Goal: Navigation & Orientation: Find specific page/section

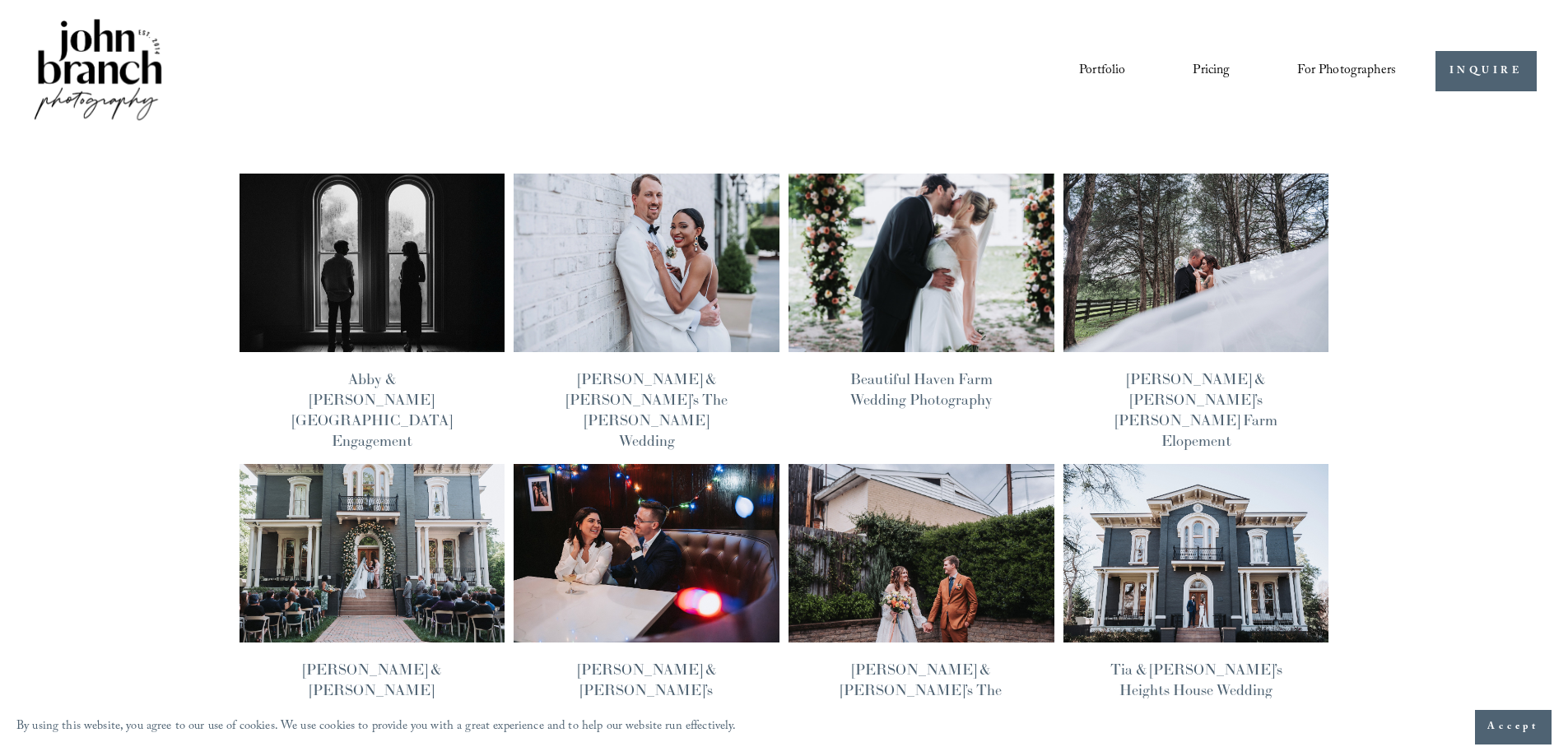
click at [1116, 72] on link "Portfolio" at bounding box center [1102, 70] width 46 height 28
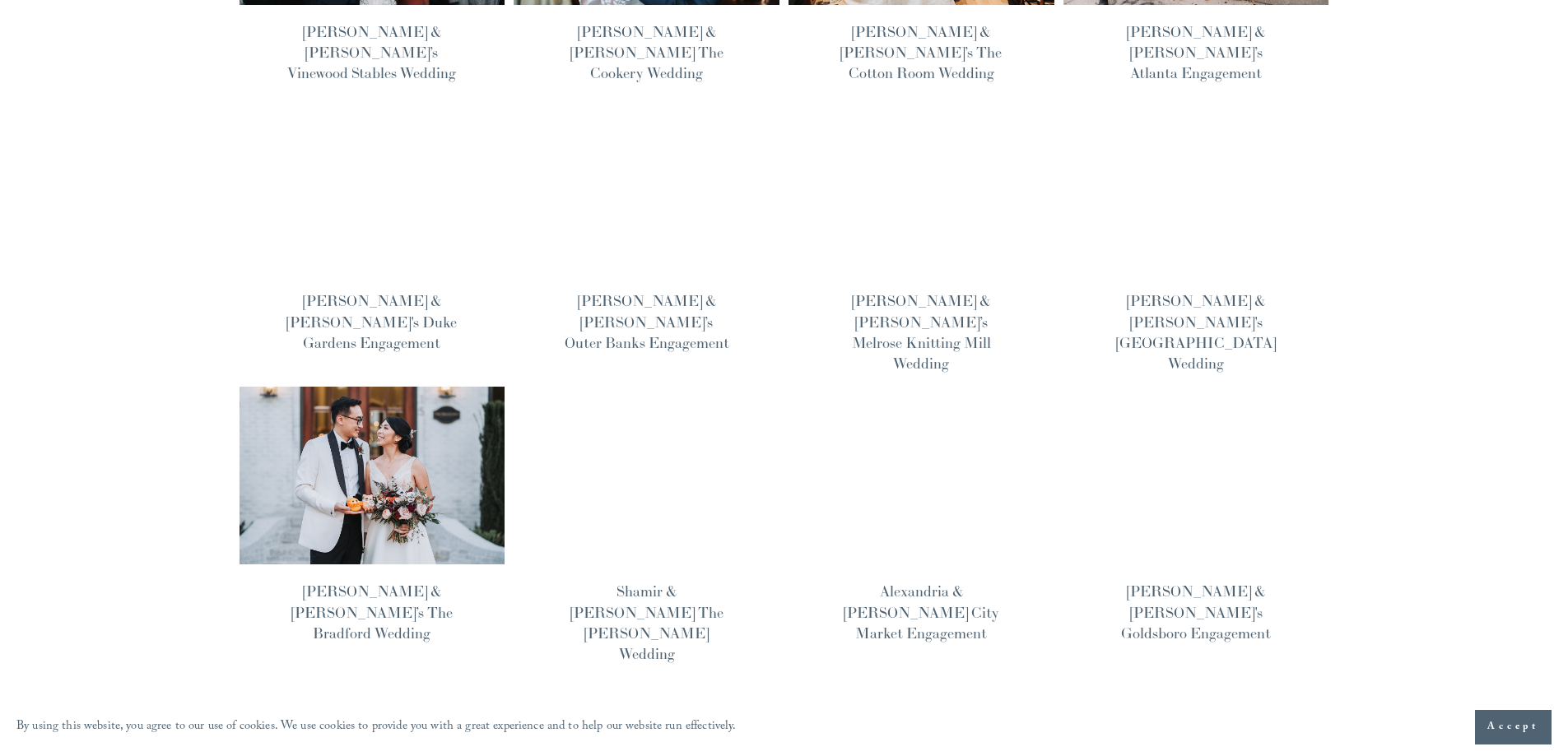
scroll to position [987, 0]
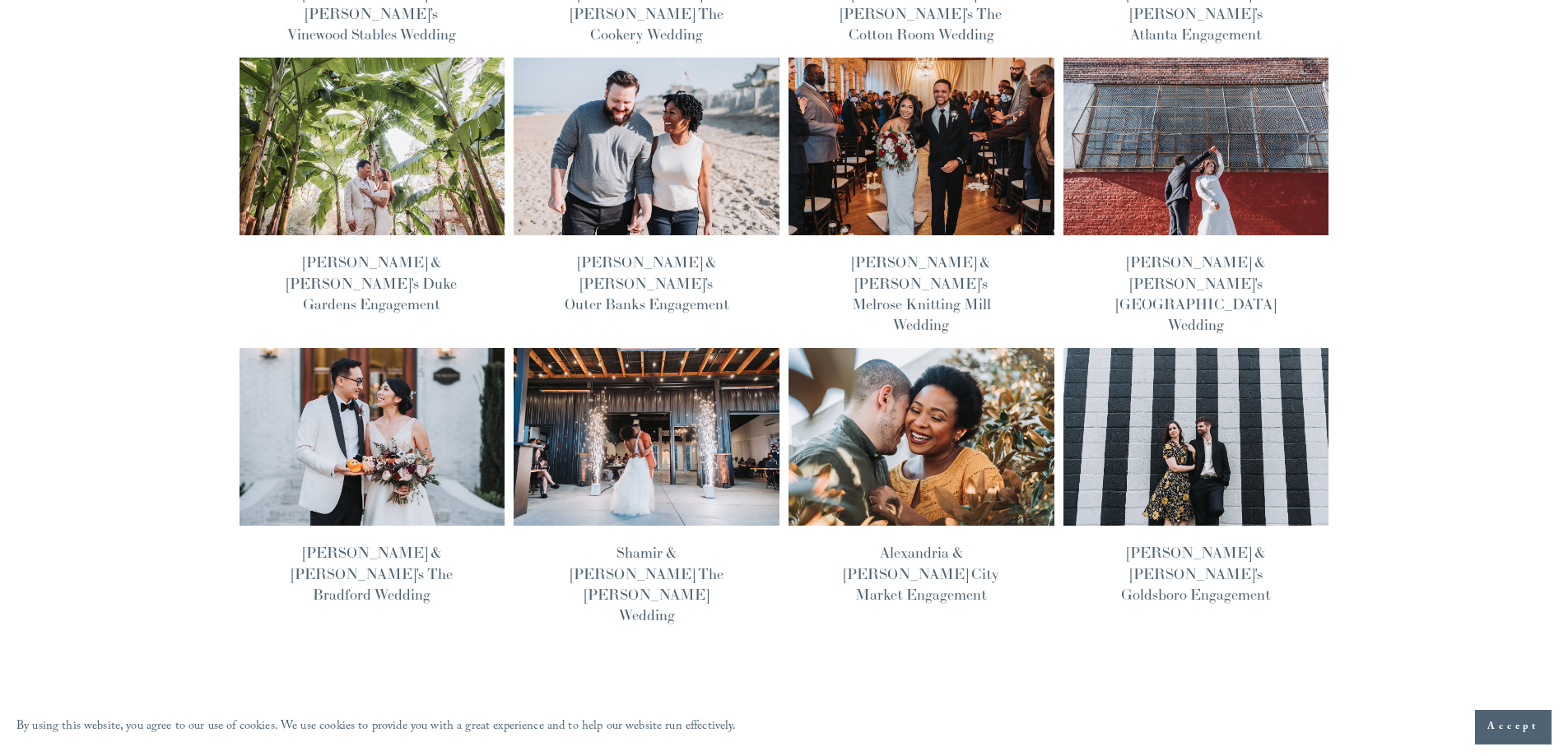
click at [1279, 733] on span "Older Posts" at bounding box center [1280, 745] width 62 height 25
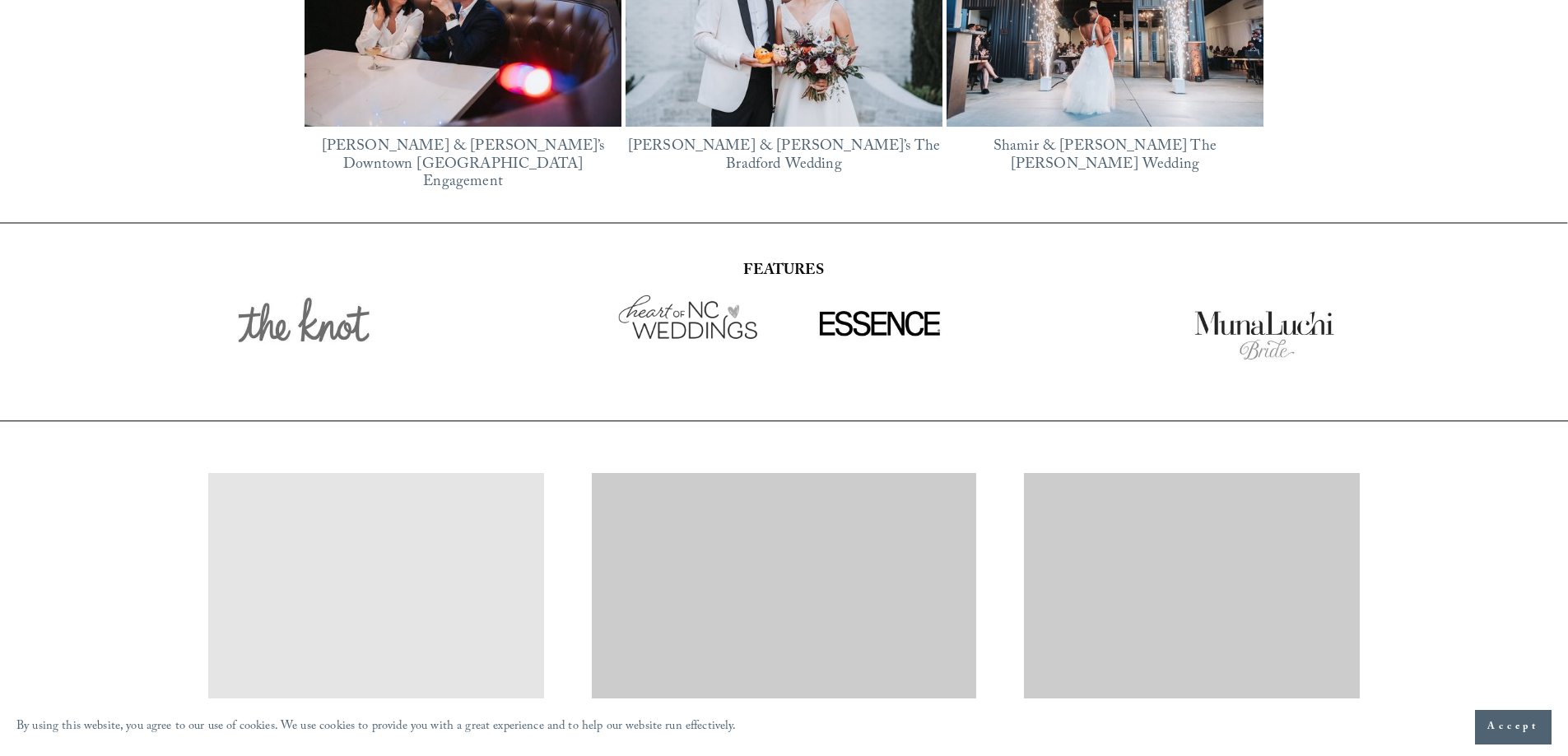
scroll to position [2872, 0]
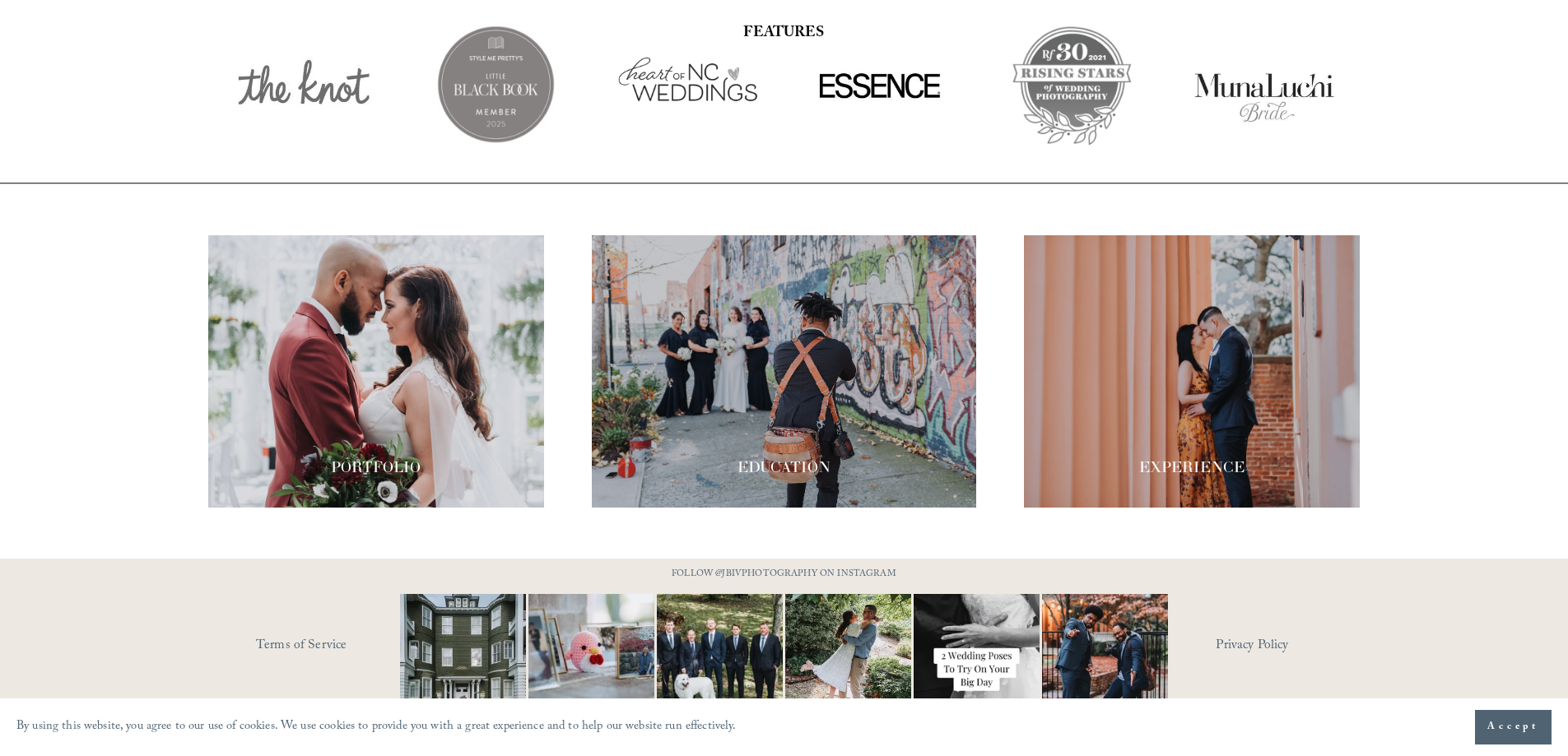
click at [87, 74] on div at bounding box center [784, 84] width 1568 height 198
